Goal: Task Accomplishment & Management: Manage account settings

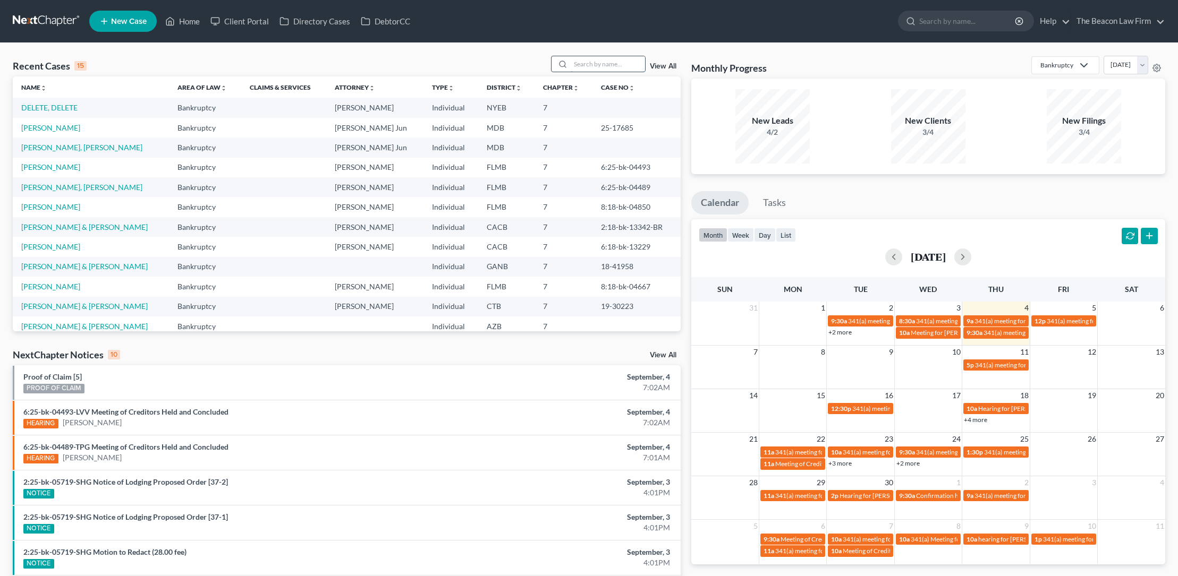
click at [585, 63] on input "search" at bounding box center [608, 63] width 74 height 15
type input "baumener"
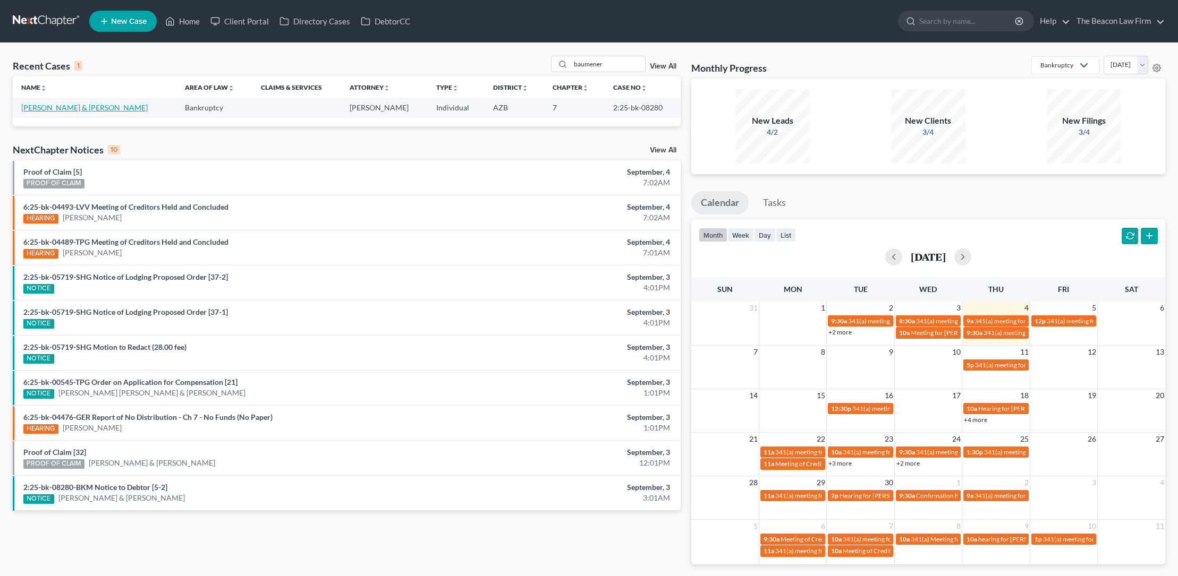
click at [90, 107] on link "[PERSON_NAME] & [PERSON_NAME]" at bounding box center [84, 107] width 126 height 9
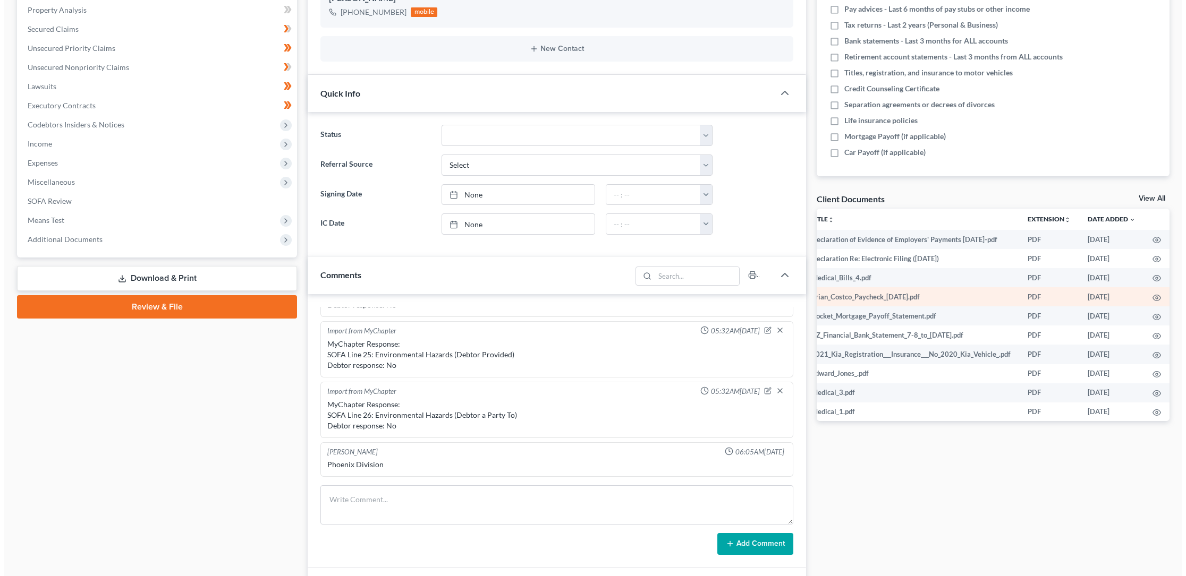
scroll to position [155, 0]
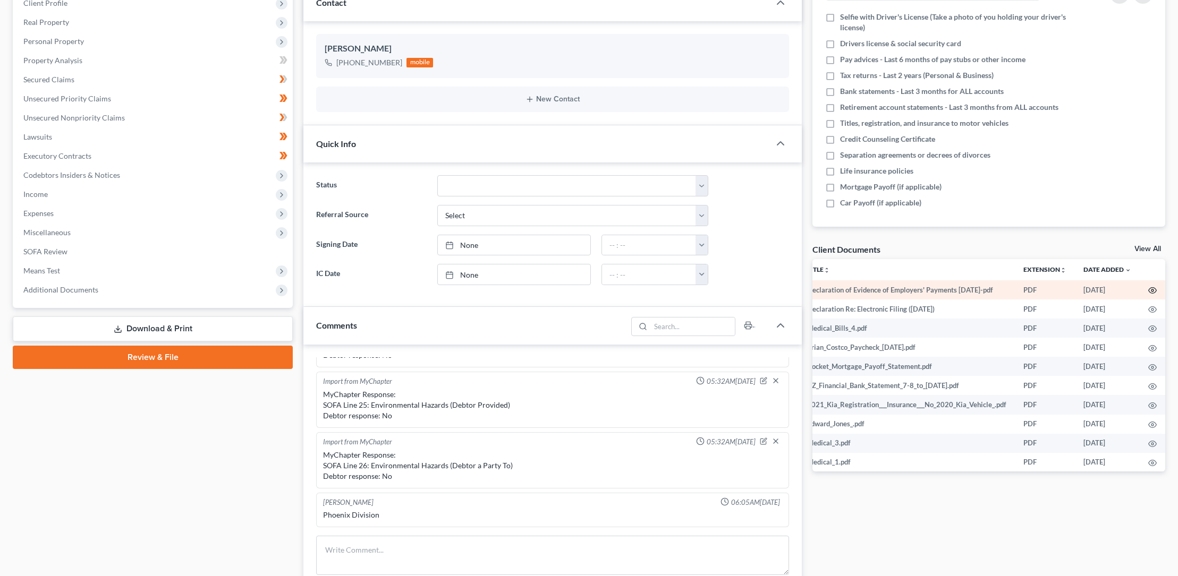
click at [1148, 290] on icon "button" at bounding box center [1152, 290] width 8 height 8
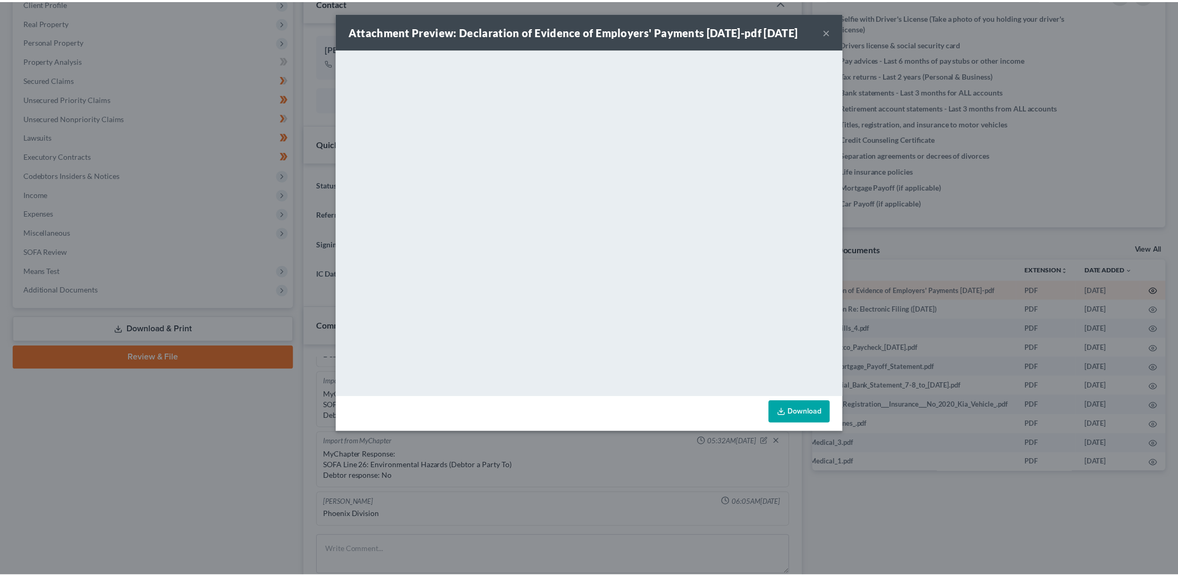
scroll to position [0, 18]
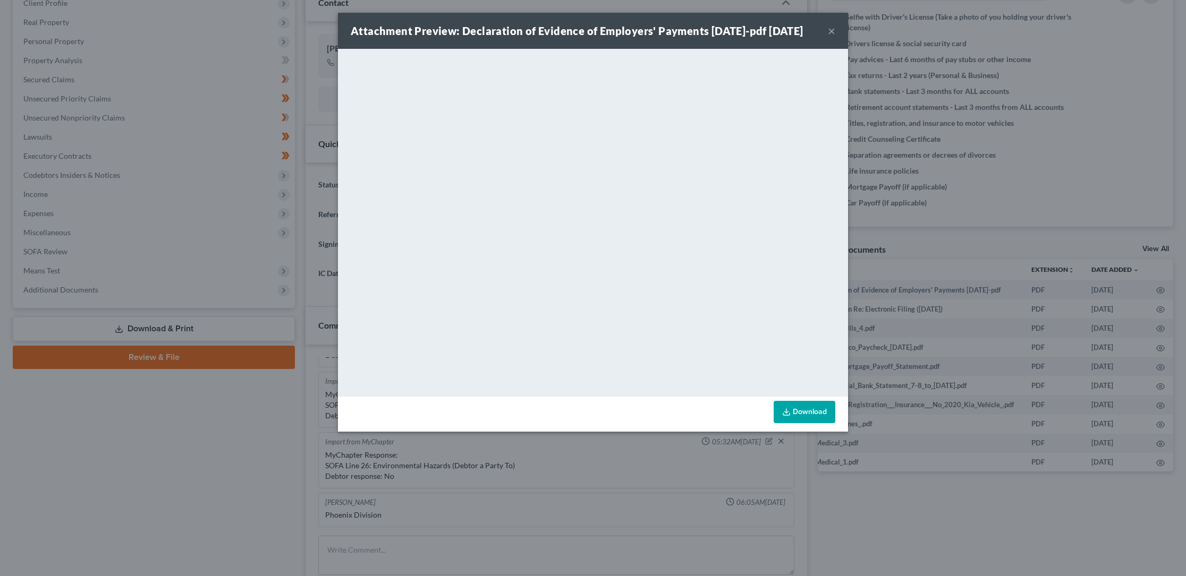
click at [791, 423] on link "Download" at bounding box center [804, 412] width 62 height 22
click at [833, 37] on button "×" at bounding box center [831, 30] width 7 height 13
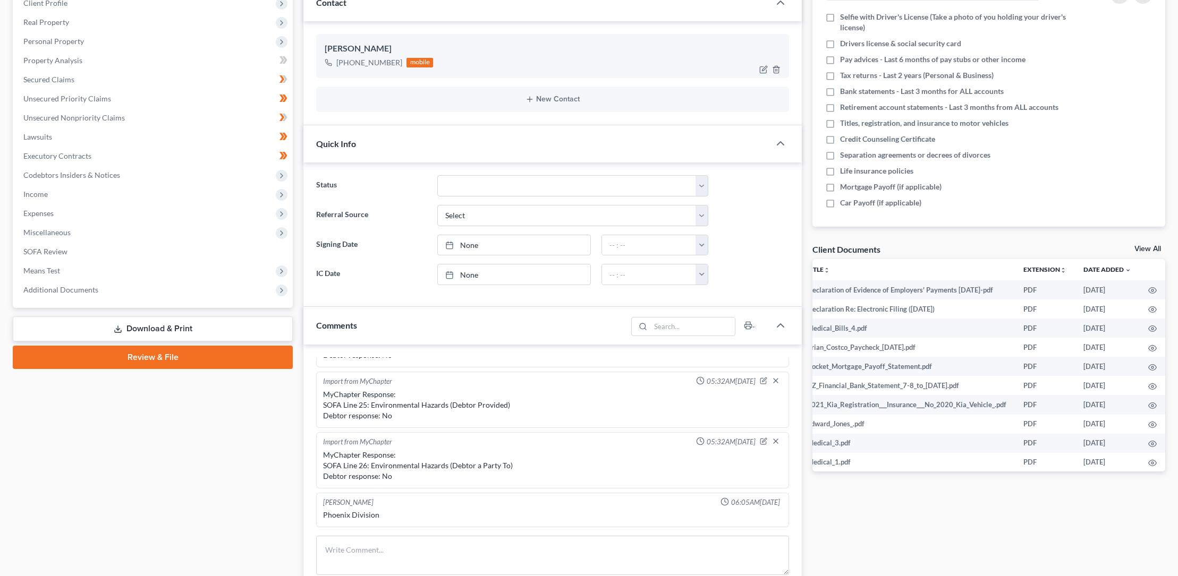
scroll to position [0, 0]
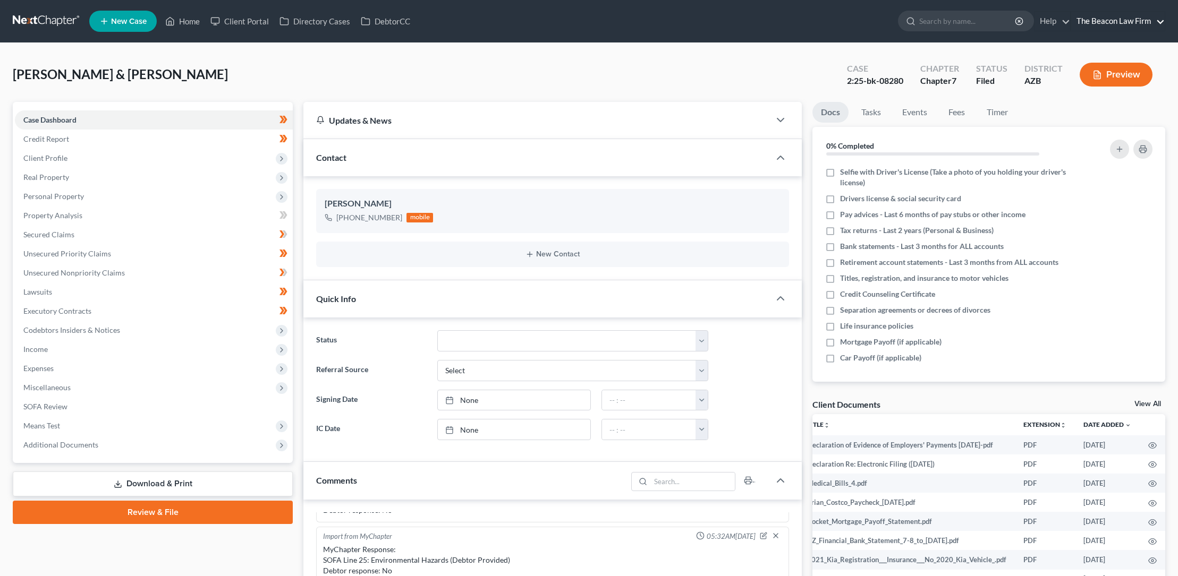
click at [1099, 21] on link "The Beacon Law Firm" at bounding box center [1117, 21] width 93 height 19
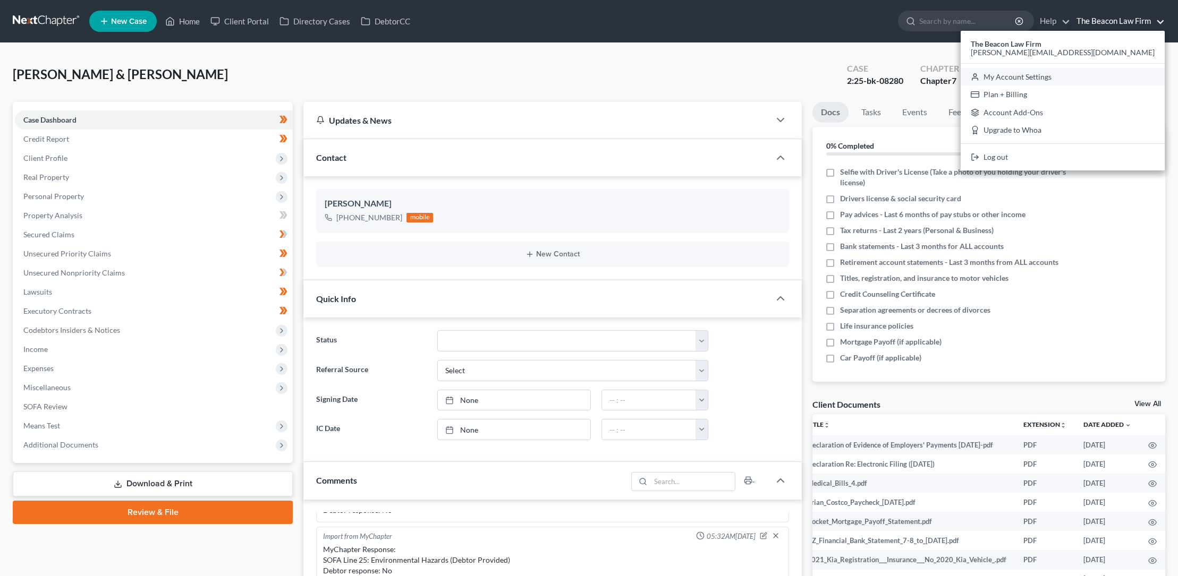
click at [1104, 75] on link "My Account Settings" at bounding box center [1062, 77] width 204 height 18
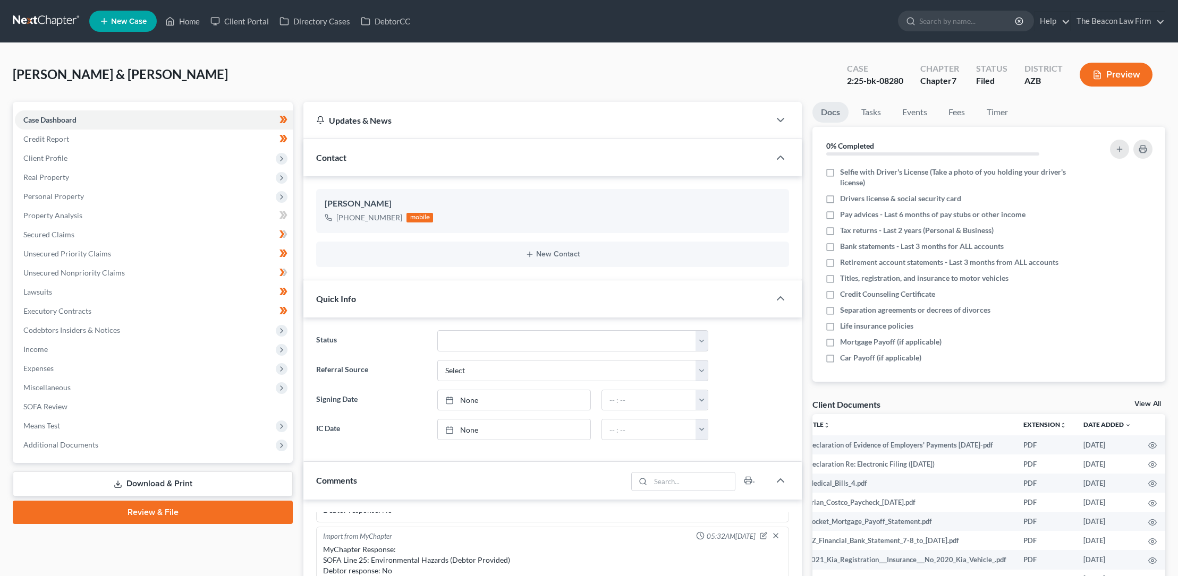
select select "24"
select select "9"
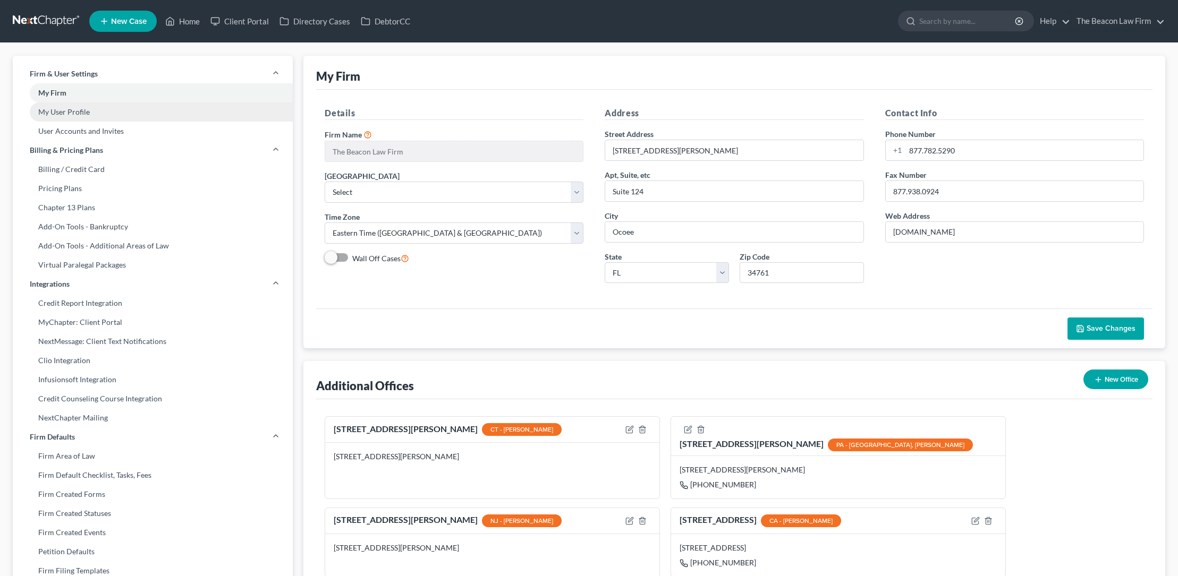
click at [82, 112] on link "My User Profile" at bounding box center [153, 112] width 280 height 19
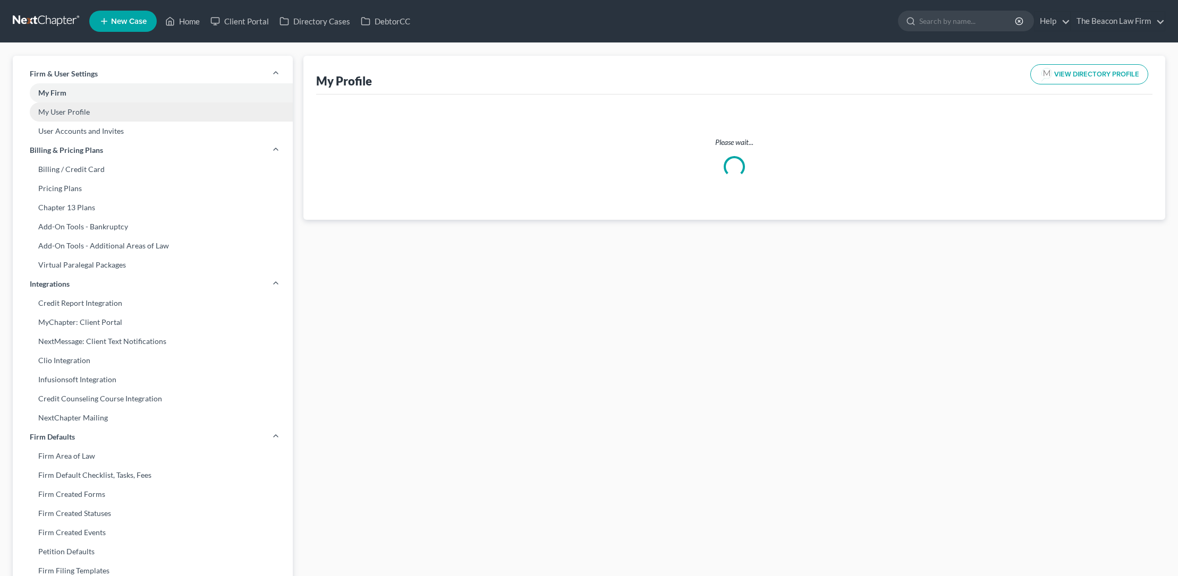
select select "3"
select select "4"
select select "attorney"
select select "1"
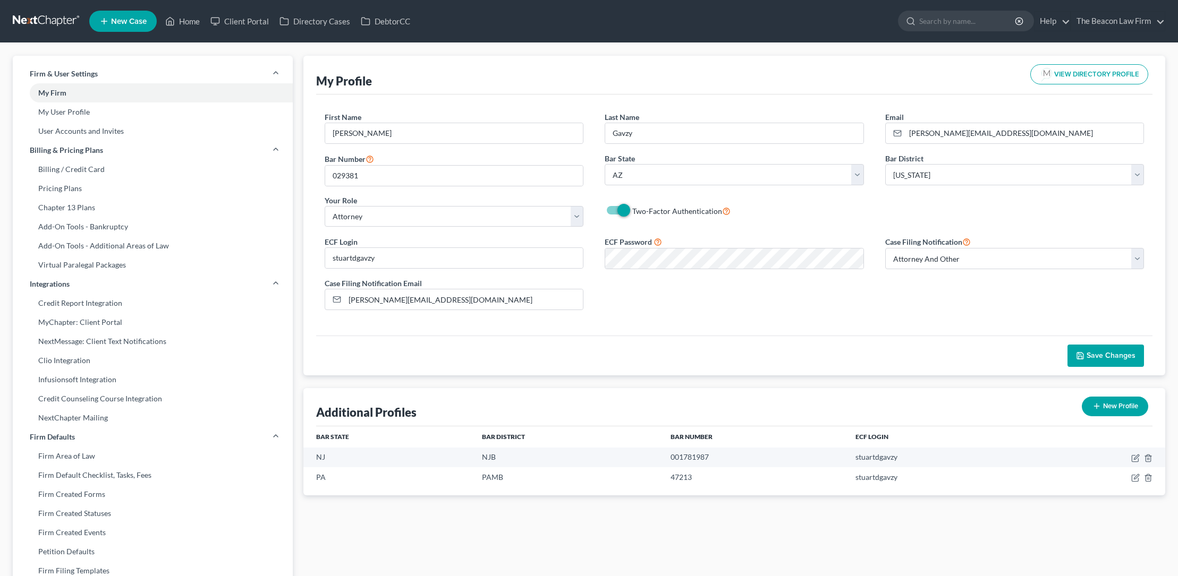
click at [1089, 354] on span "Save Changes" at bounding box center [1110, 355] width 49 height 9
click at [1090, 353] on span "Save Changes" at bounding box center [1110, 355] width 49 height 9
